Goal: Find specific page/section: Find specific page/section

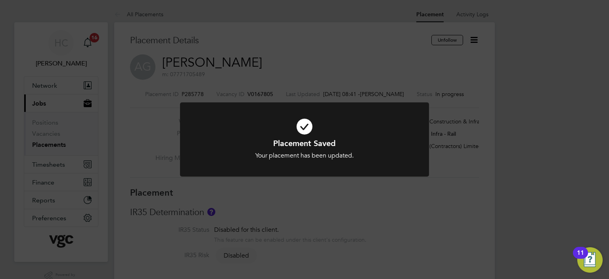
click at [304, 125] on icon at bounding box center [304, 126] width 206 height 31
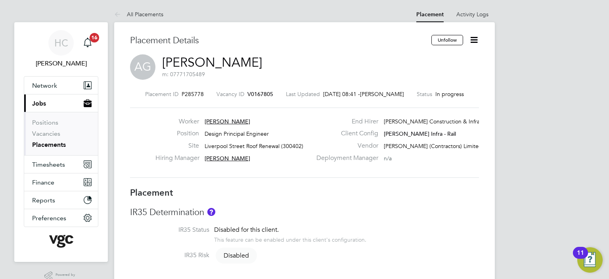
click at [49, 142] on link "Placements" at bounding box center [49, 145] width 34 height 8
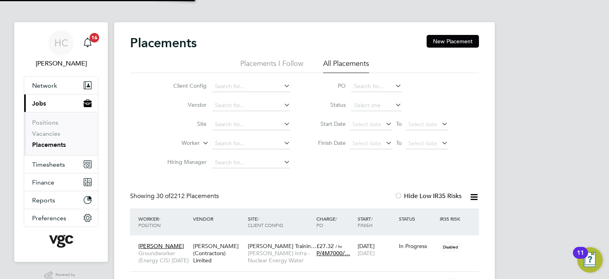
scroll to position [30, 69]
click at [189, 143] on label "Worker" at bounding box center [177, 143] width 46 height 8
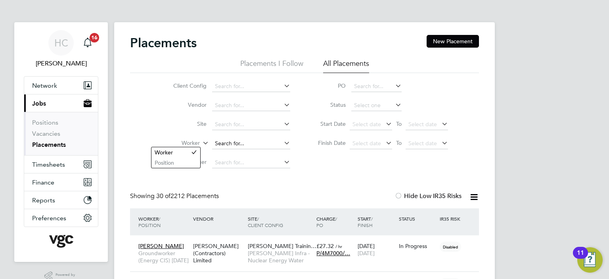
click at [243, 146] on input at bounding box center [251, 143] width 78 height 11
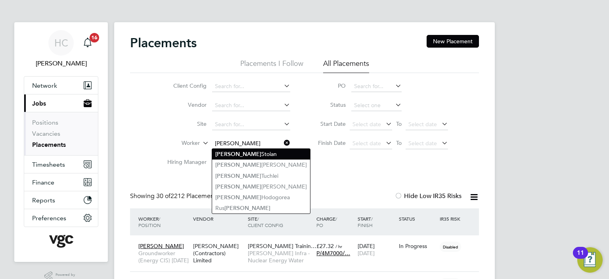
click at [240, 154] on li "Adrian Stoian" at bounding box center [261, 154] width 98 height 11
type input "[PERSON_NAME]"
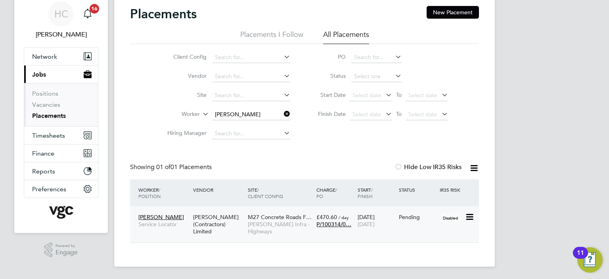
click at [314, 224] on div "£470.60 / day P/100314/0…" at bounding box center [334, 220] width 41 height 22
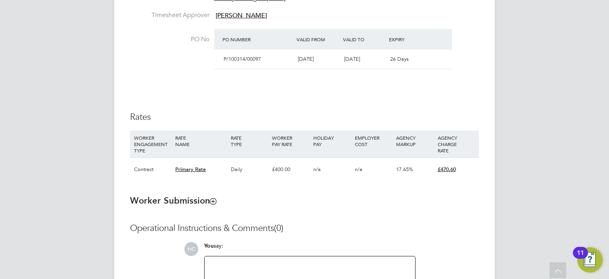
scroll to position [357, 0]
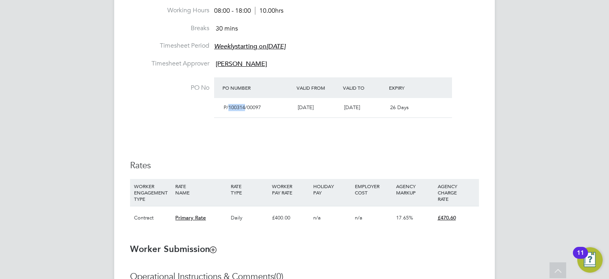
drag, startPoint x: 228, startPoint y: 107, endPoint x: 245, endPoint y: 107, distance: 17.1
click at [245, 107] on span "P/100314/00097" at bounding box center [242, 107] width 37 height 7
copy span "100314"
